Goal: Task Accomplishment & Management: Manage account settings

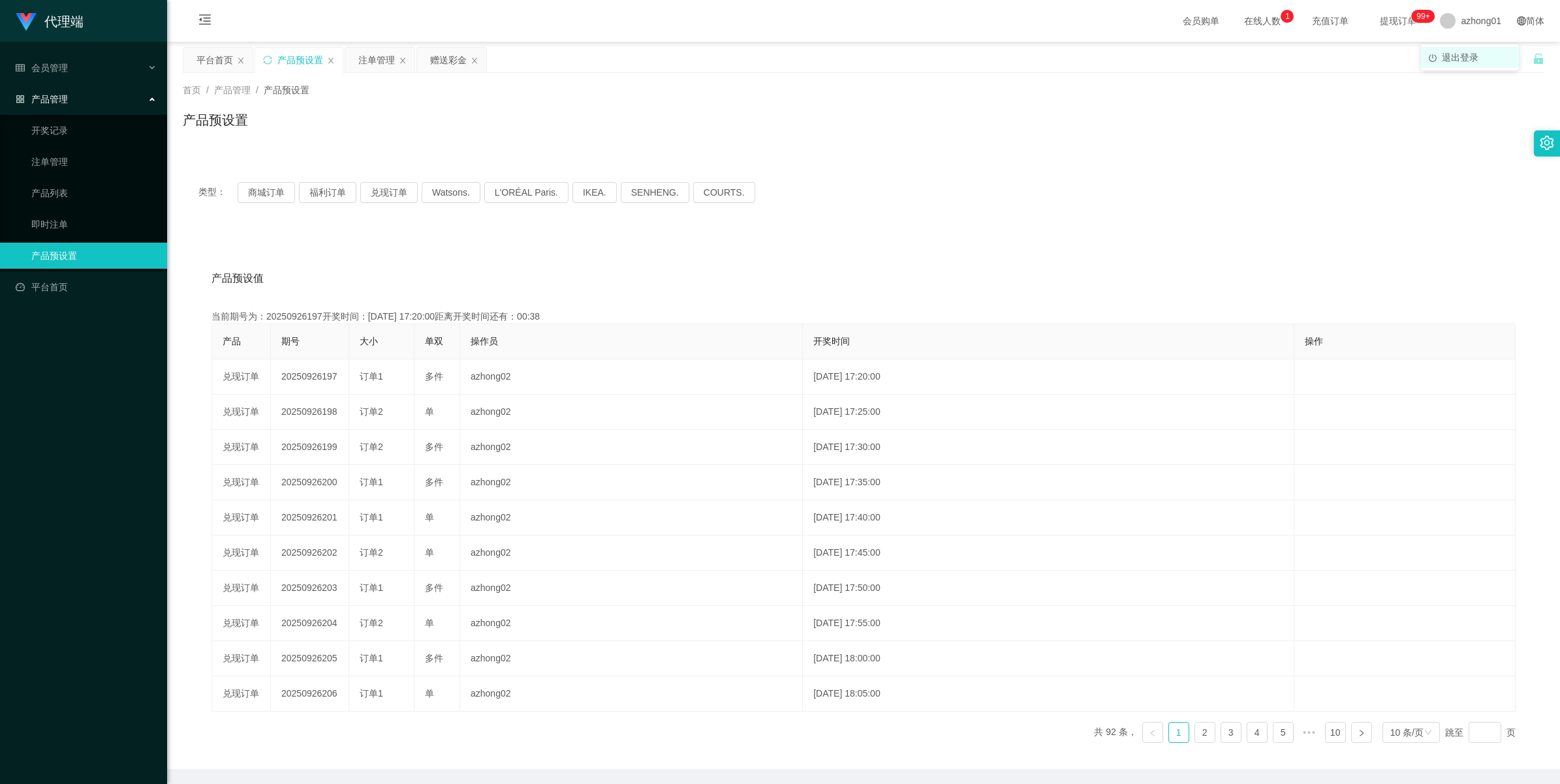
click at [1460, 61] on span "退出登录" at bounding box center [1460, 57] width 37 height 10
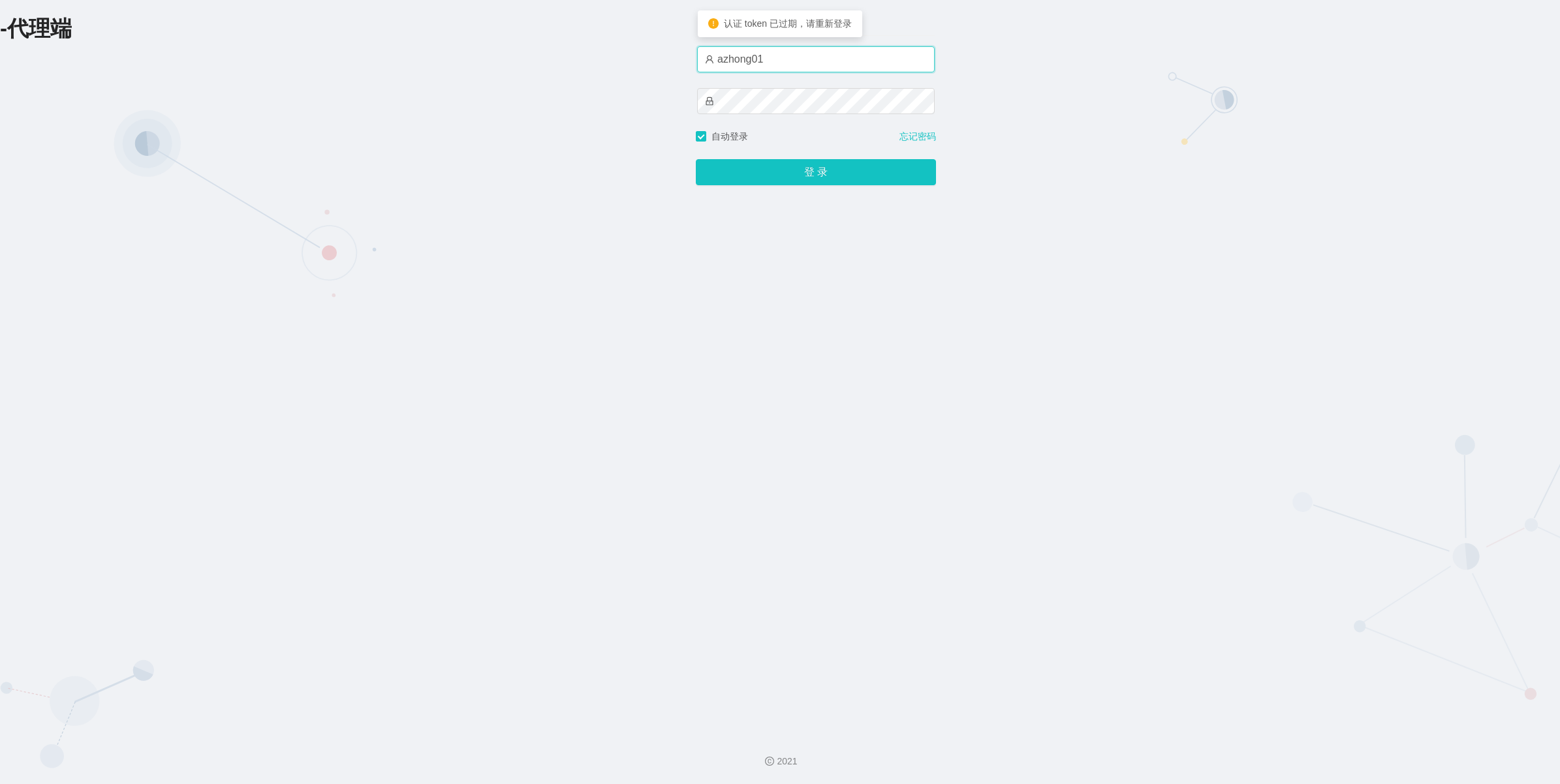
click at [796, 68] on input "azhong01" at bounding box center [815, 60] width 237 height 26
click at [787, 63] on input "azhong02" at bounding box center [815, 60] width 237 height 26
type input "xiaowei03"
click at [1035, 269] on div "-代理端 账户密码登录 xiaowei03 自动登录 忘记密码 登 录" at bounding box center [780, 362] width 1560 height 723
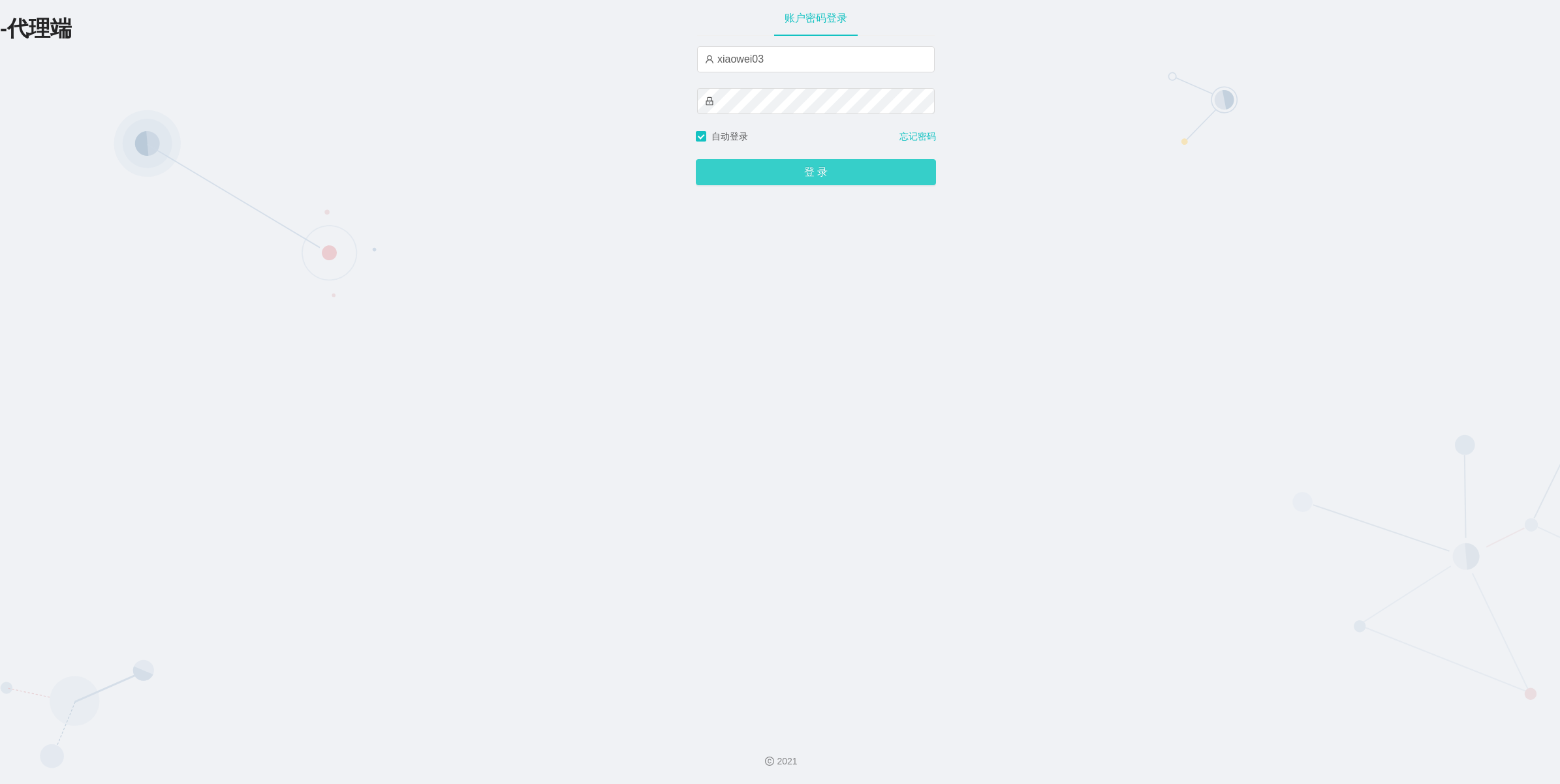
click at [858, 171] on button "登 录" at bounding box center [815, 173] width 240 height 26
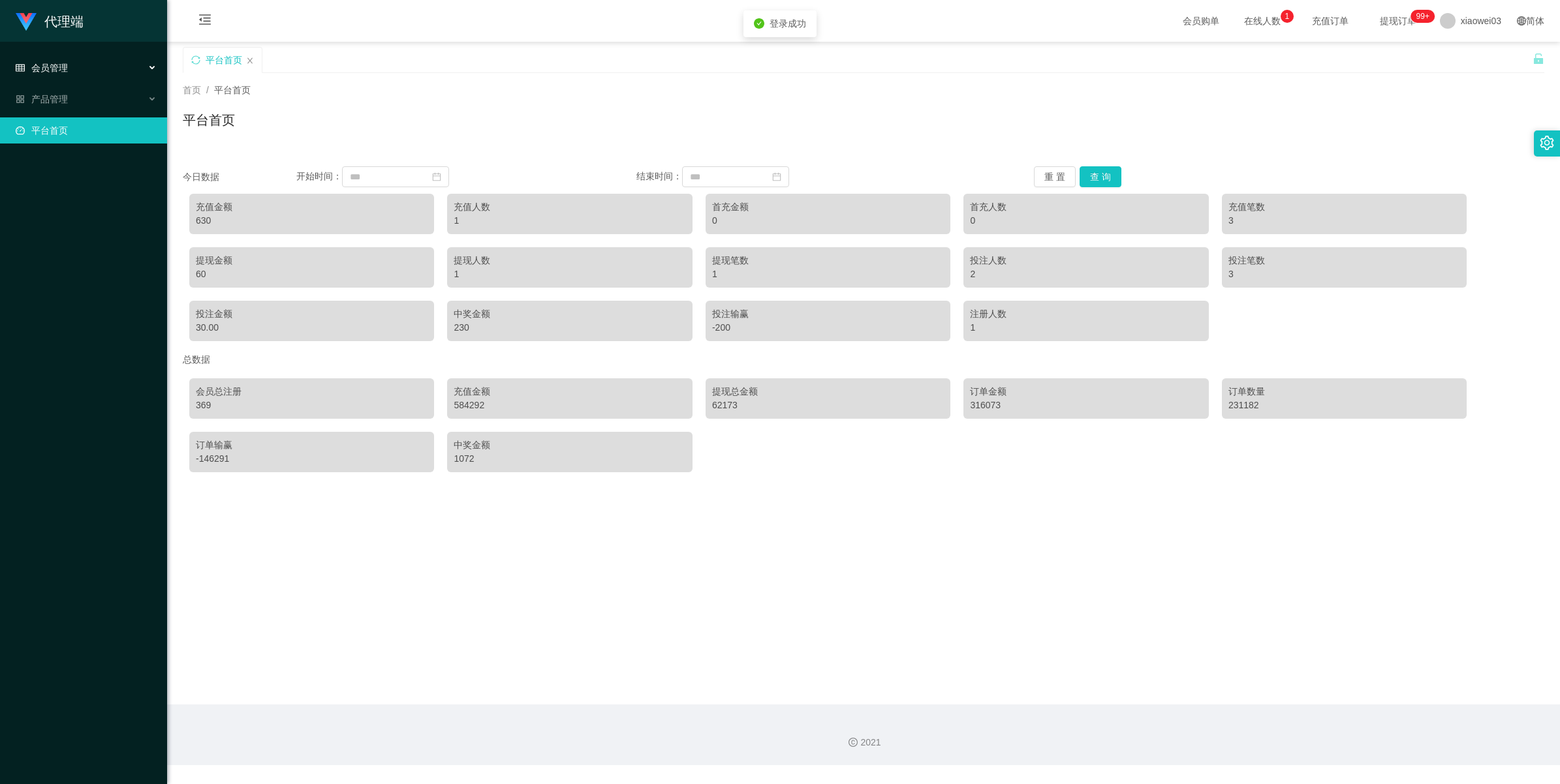
click at [59, 67] on span "会员管理" at bounding box center [41, 68] width 52 height 10
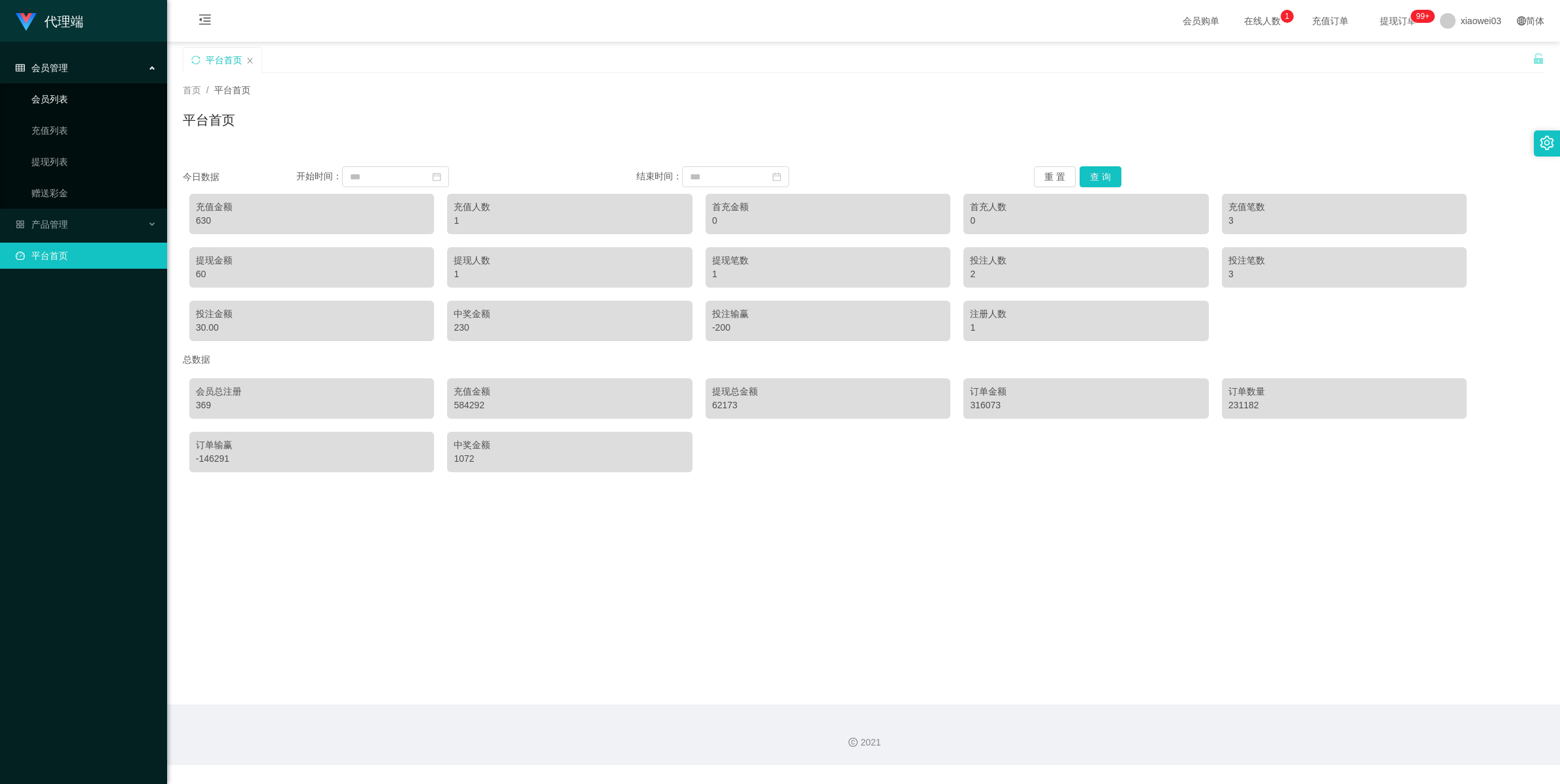
click at [58, 98] on link "会员列表" at bounding box center [93, 100] width 125 height 26
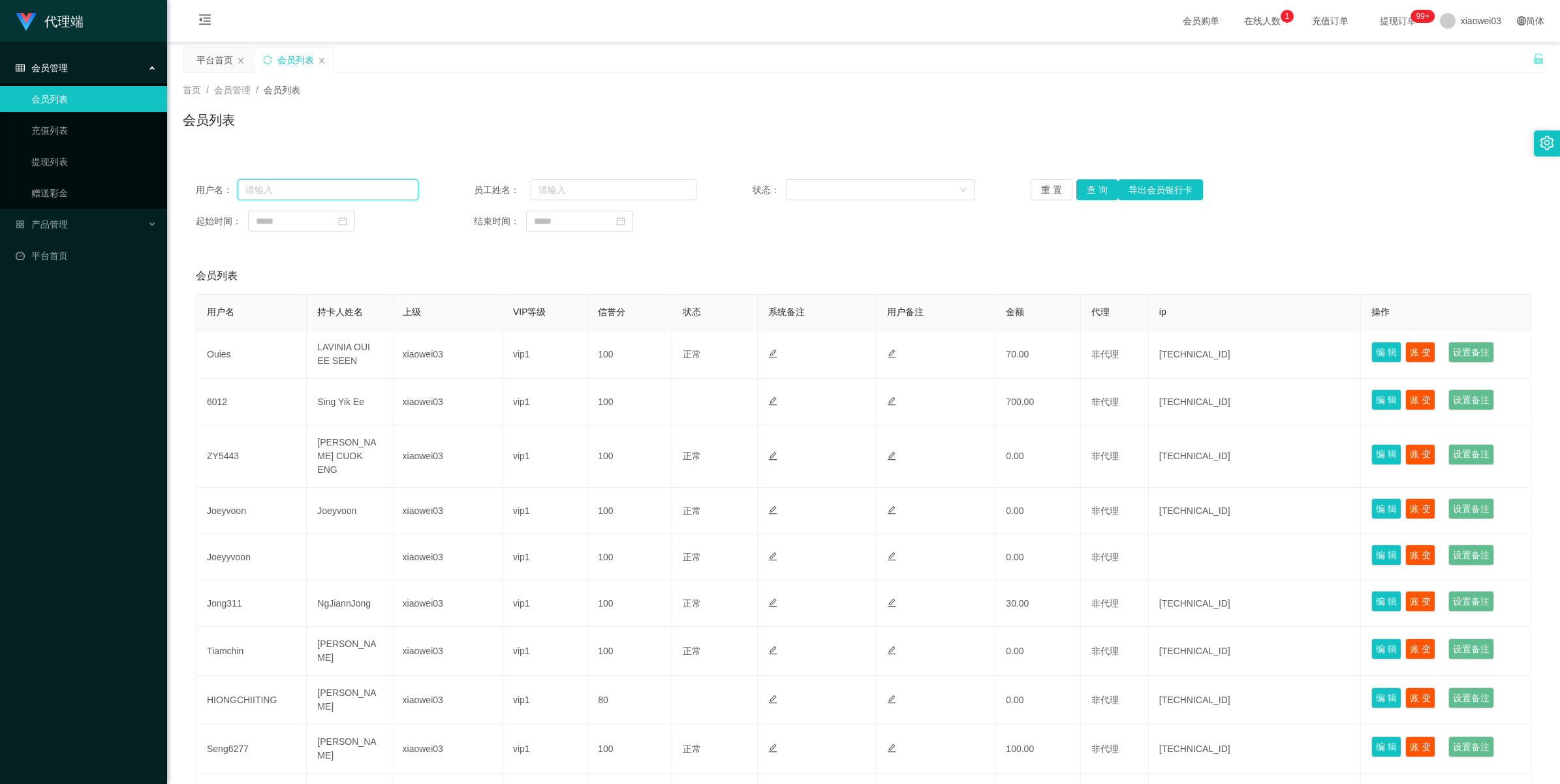
click at [306, 190] on input "text" at bounding box center [328, 190] width 181 height 21
paste input "551011"
type input "551011"
click at [1081, 190] on button "查 询" at bounding box center [1097, 190] width 42 height 21
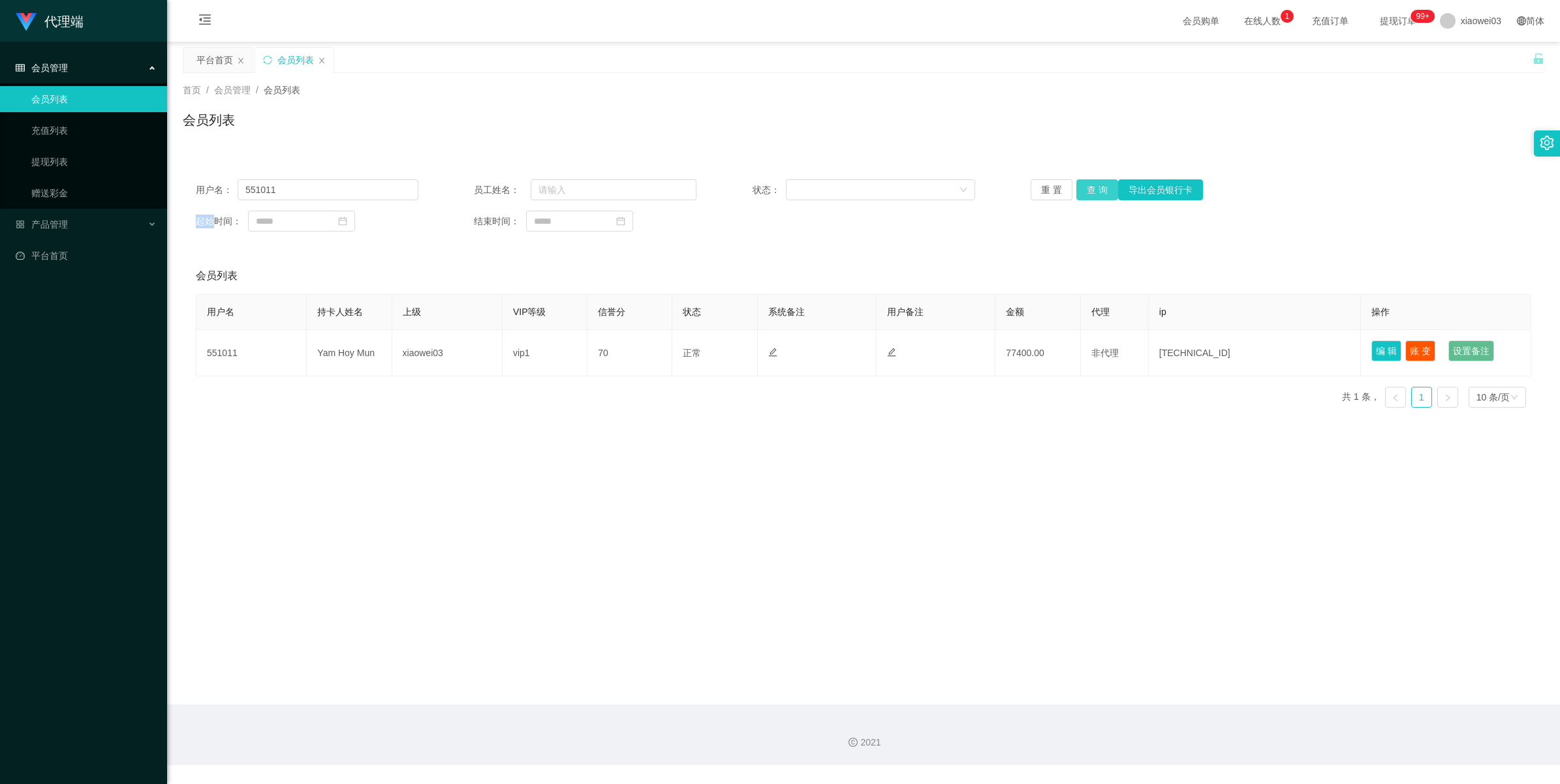
click at [1081, 190] on div "重 置 查 询 导出会员银行卡" at bounding box center [1142, 190] width 223 height 21
